Goal: Information Seeking & Learning: Learn about a topic

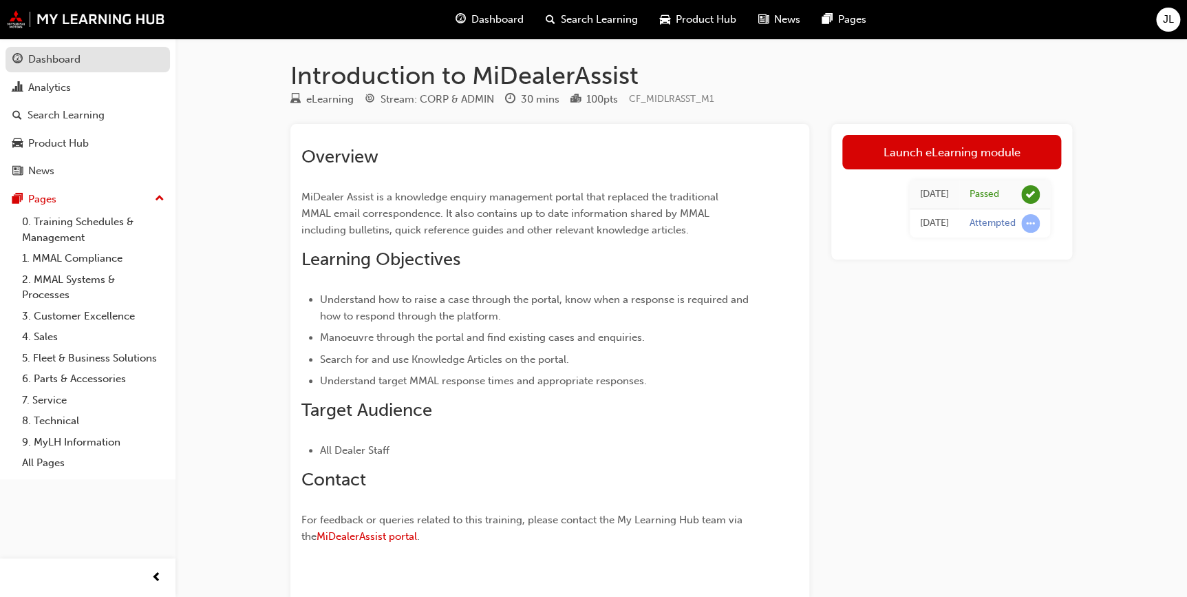
click at [55, 54] on div "Dashboard" at bounding box center [54, 60] width 52 height 16
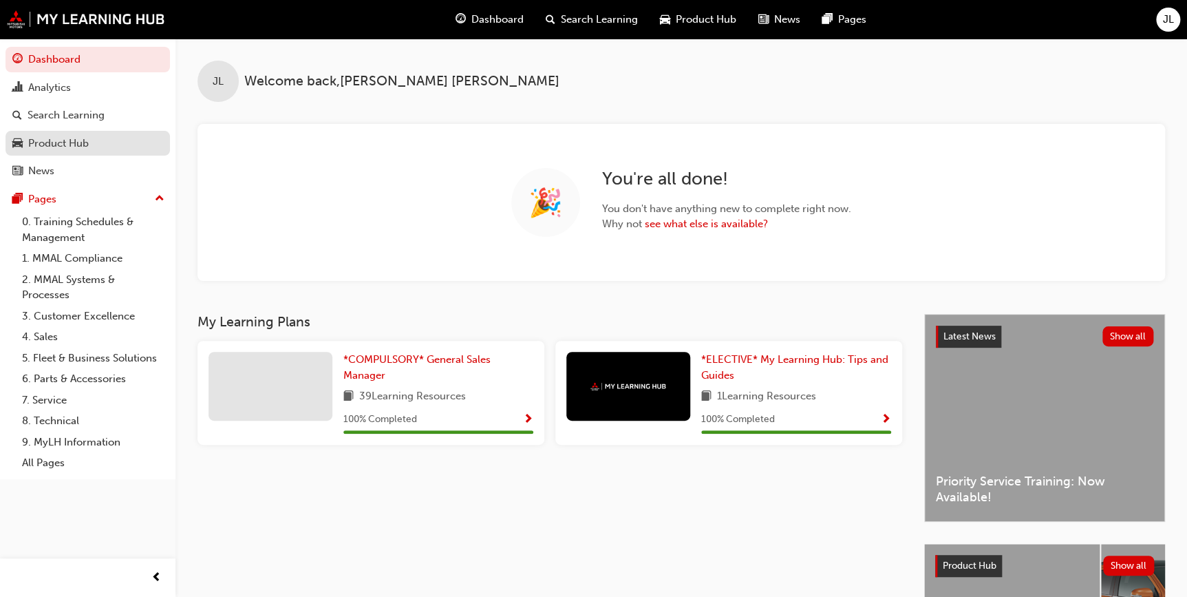
click at [62, 136] on div "Product Hub" at bounding box center [58, 144] width 61 height 16
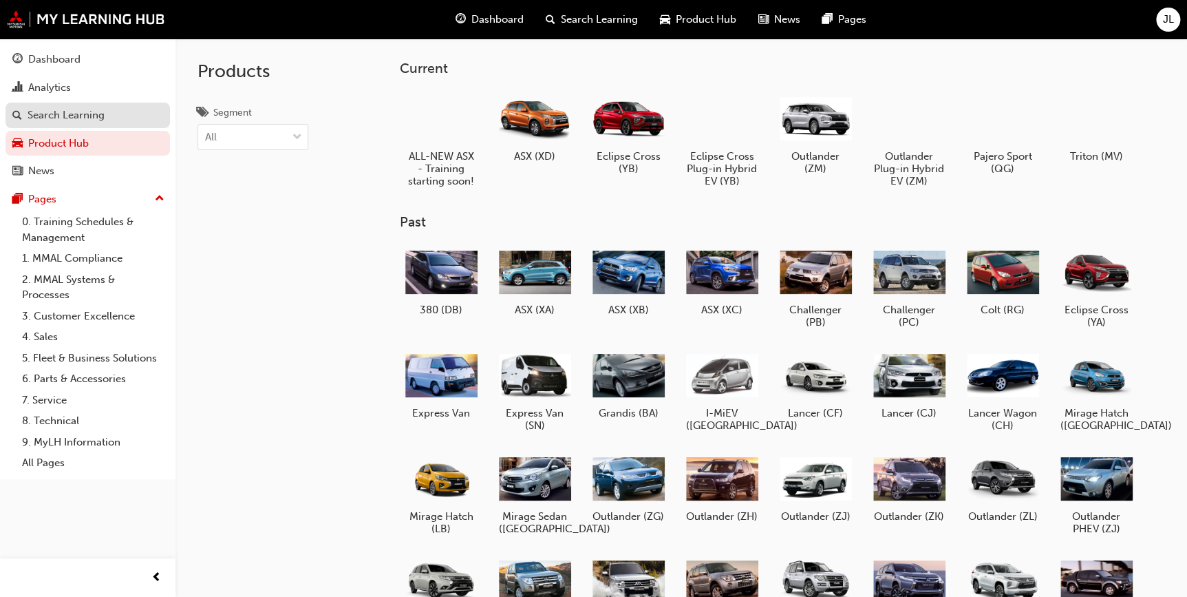
click at [85, 114] on div "Search Learning" at bounding box center [66, 115] width 77 height 16
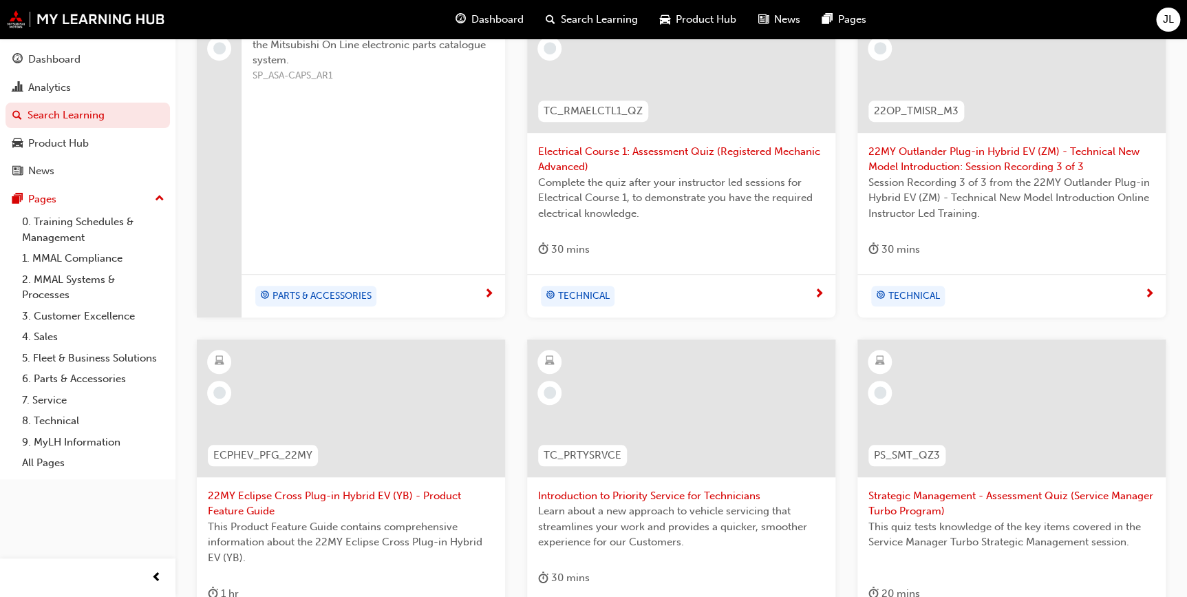
scroll to position [500, 0]
